Goal: Obtain resource: Obtain resource

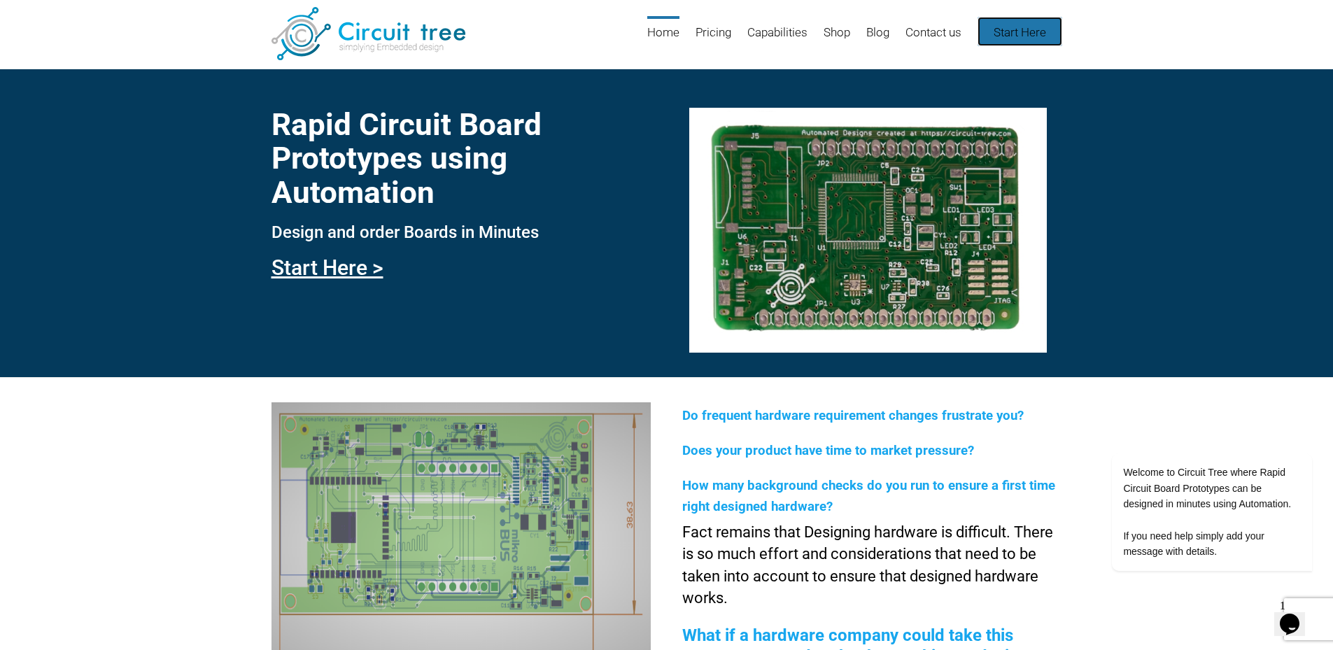
click at [1035, 35] on link "Start Here" at bounding box center [1019, 31] width 85 height 29
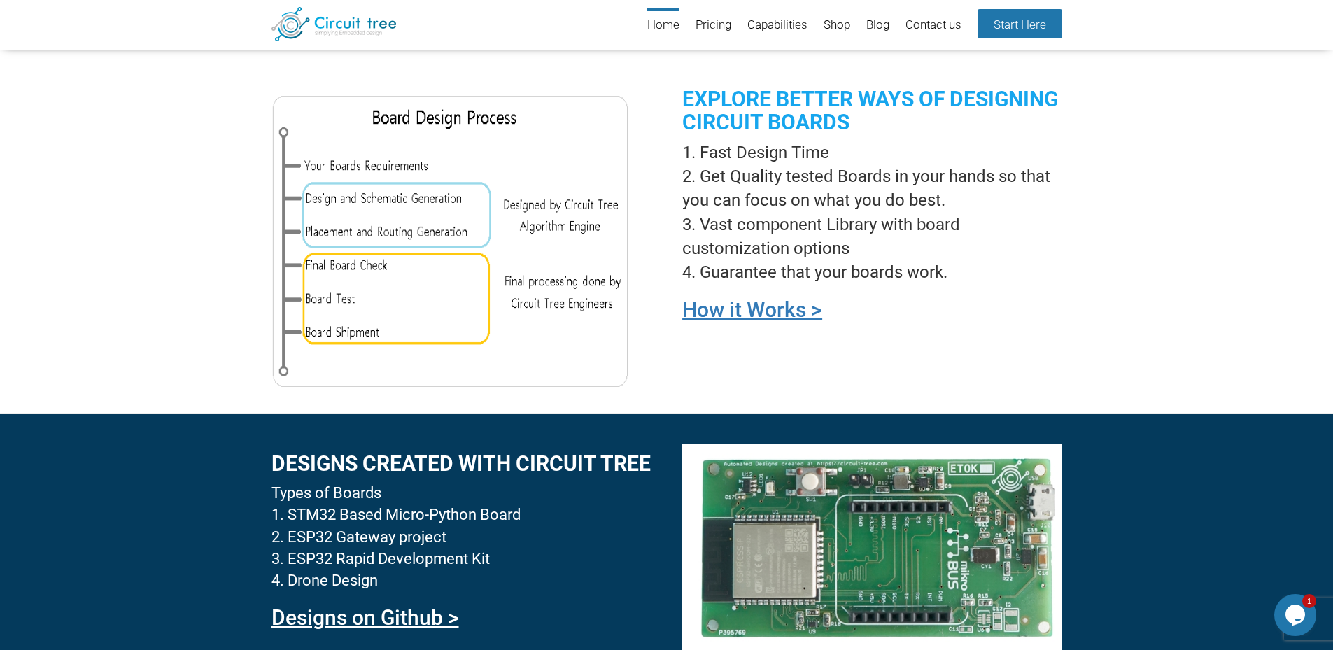
scroll to position [1031, 0]
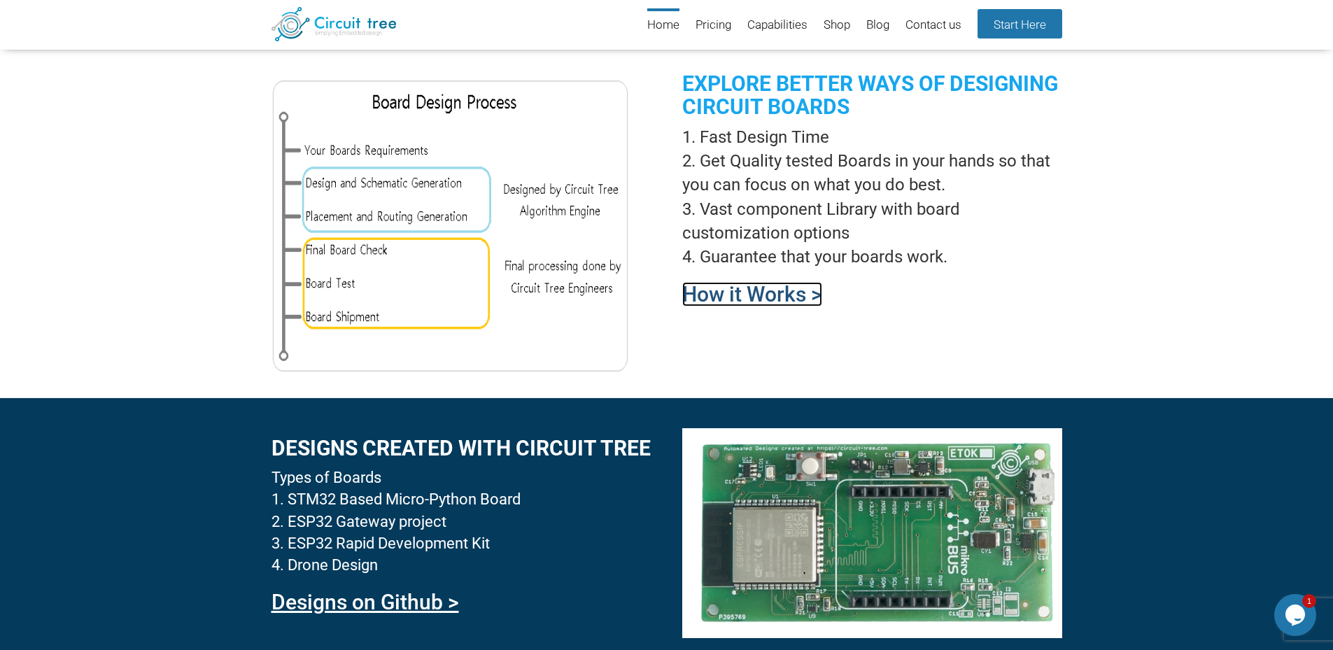
click at [751, 299] on link "How it Works >" at bounding box center [752, 294] width 140 height 24
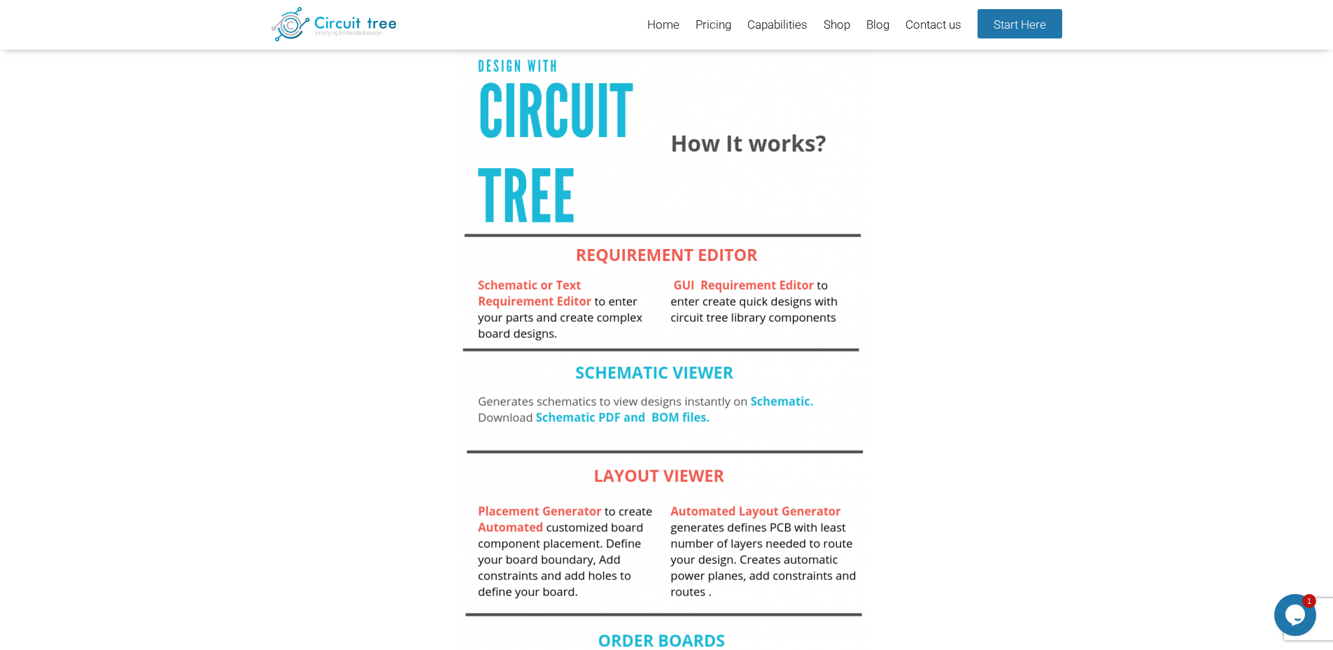
scroll to position [122, 0]
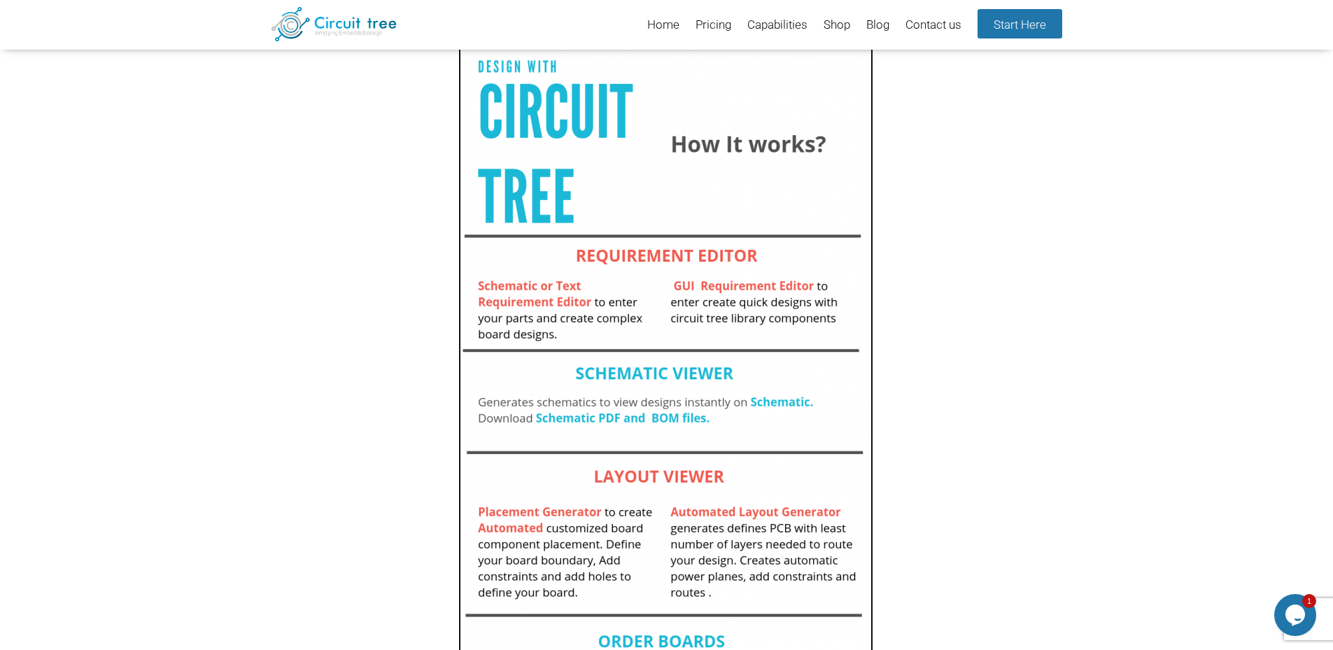
click at [663, 254] on img at bounding box center [665, 368] width 415 height 730
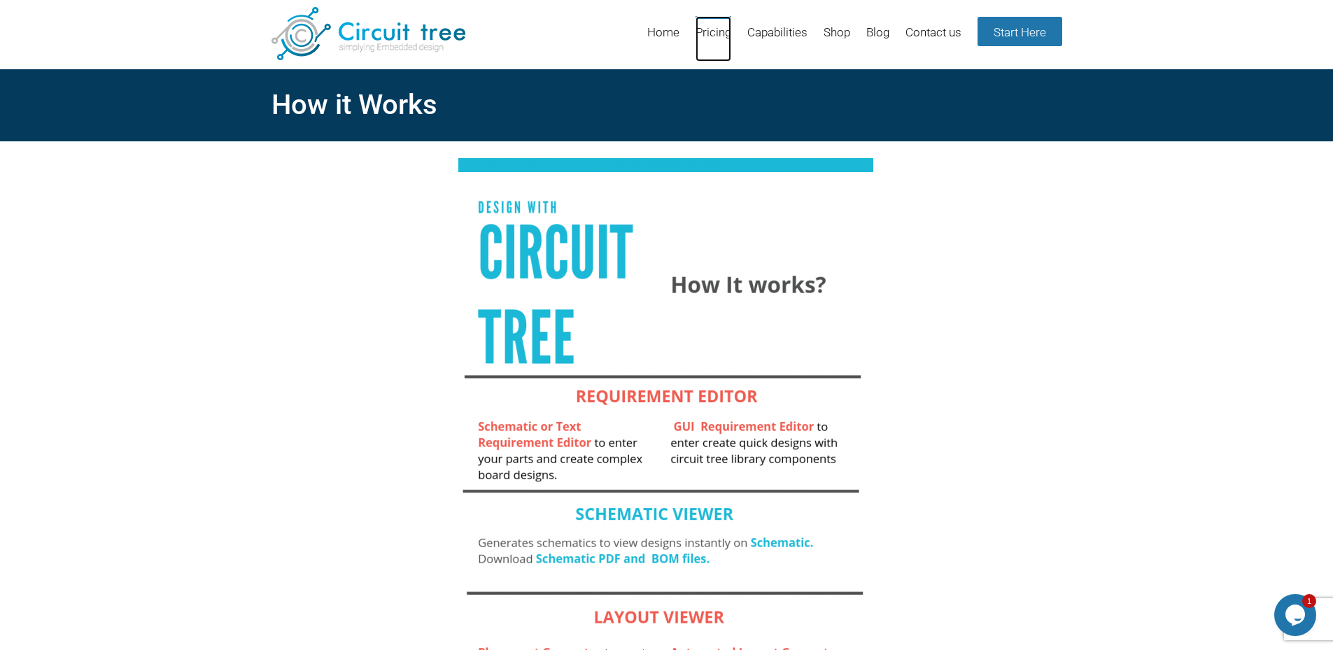
click at [716, 39] on link "Pricing" at bounding box center [713, 38] width 36 height 45
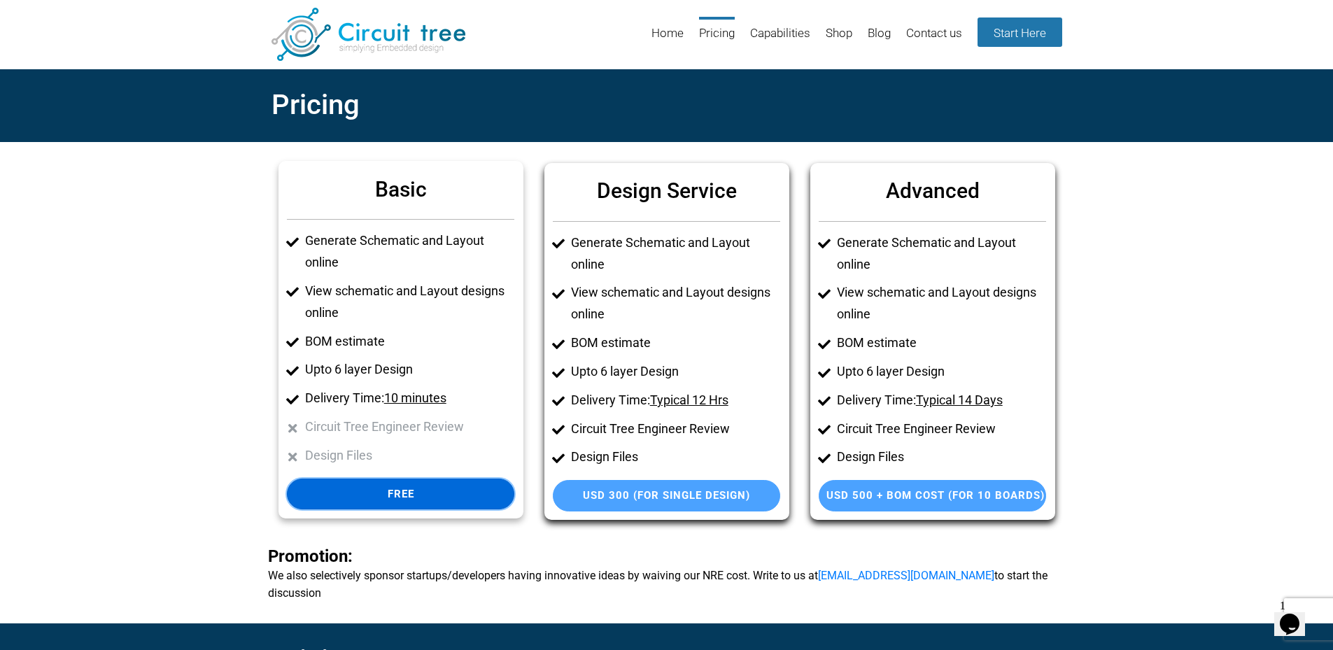
click at [381, 499] on link "Free" at bounding box center [400, 493] width 227 height 31
